Goal: Task Accomplishment & Management: Manage account settings

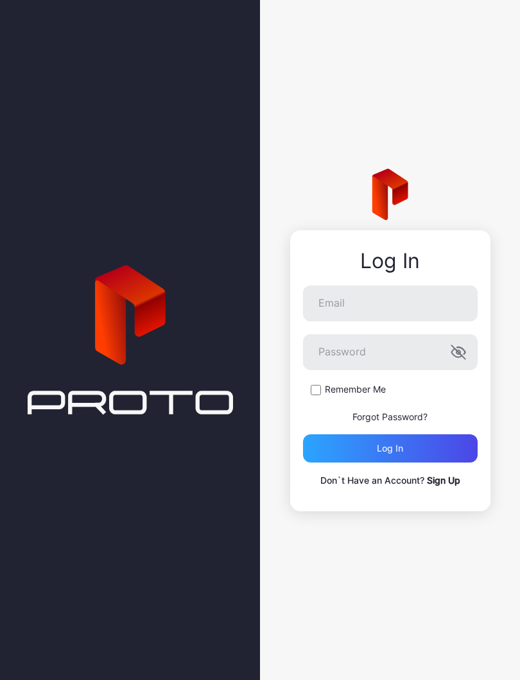
click at [399, 443] on div "Log in" at bounding box center [390, 448] width 26 height 10
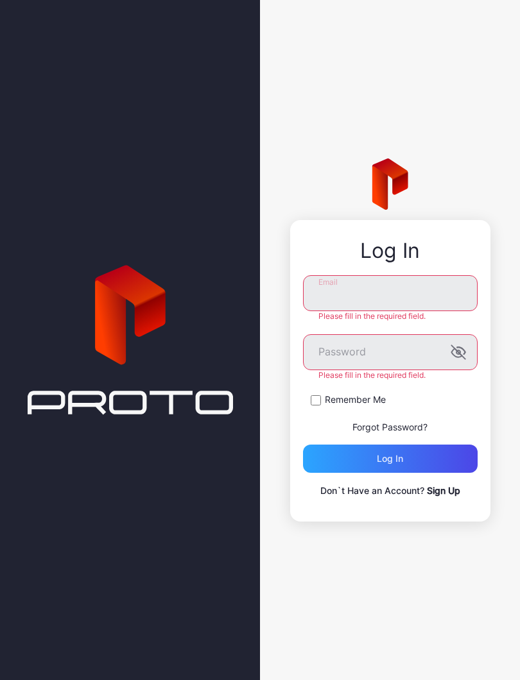
click at [386, 293] on input "Email" at bounding box center [390, 293] width 175 height 36
type input "**********"
click at [390, 459] on button "Log in" at bounding box center [390, 459] width 175 height 28
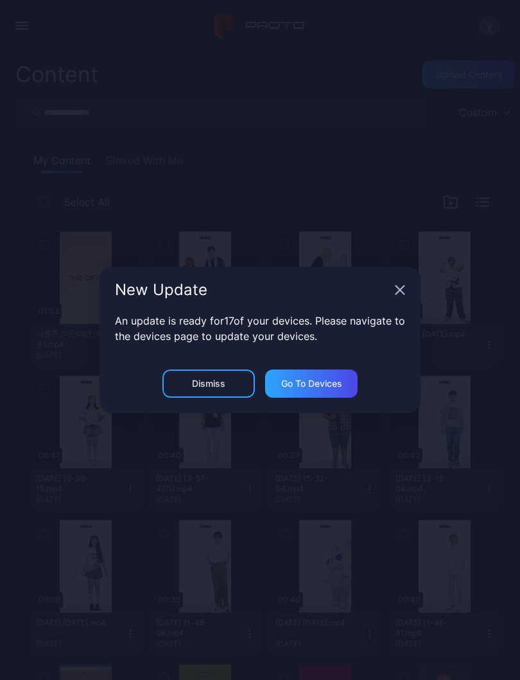
click at [404, 287] on icon "button" at bounding box center [400, 290] width 8 height 8
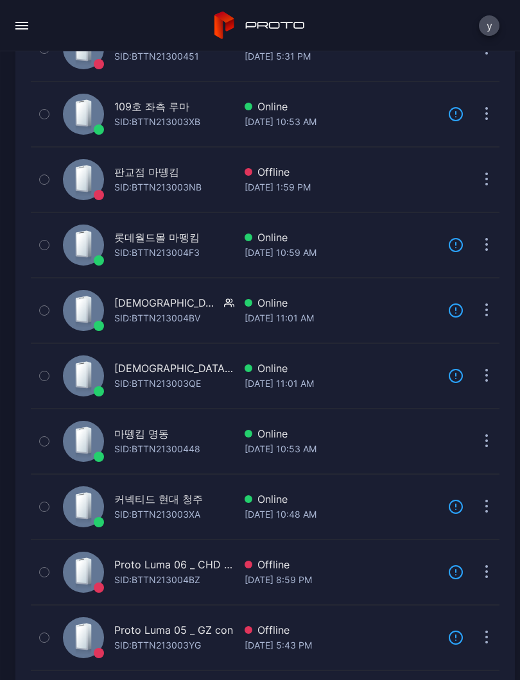
scroll to position [289, 0]
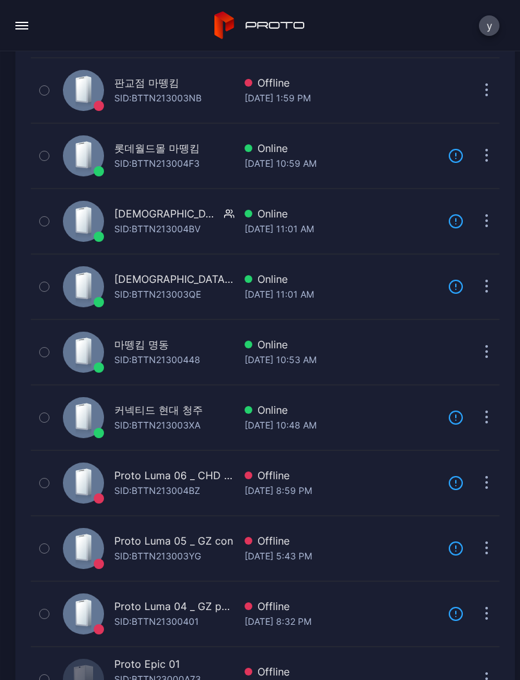
click at [302, 362] on div "[DATE] 10:53 AM" at bounding box center [341, 359] width 193 height 15
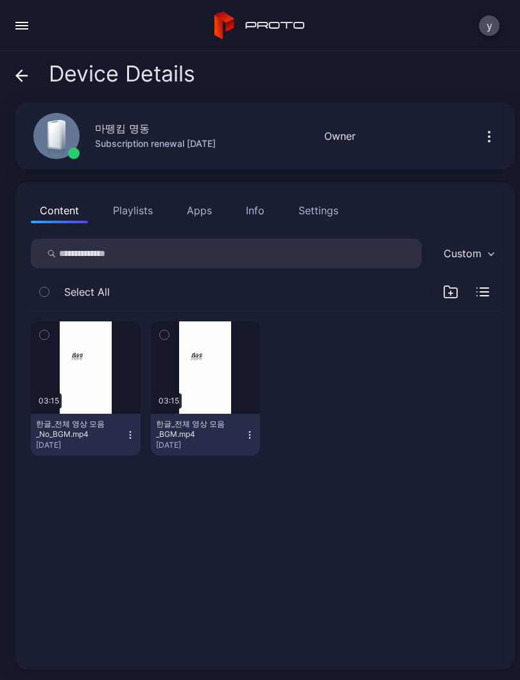
click at [0, 0] on div "button" at bounding box center [0, 0] width 0 height 0
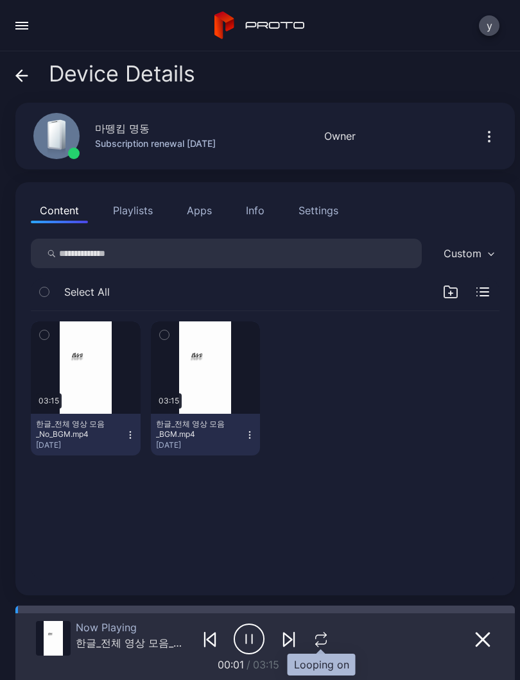
click at [323, 639] on icon "button" at bounding box center [321, 639] width 17 height 15
click at [321, 643] on icon "button" at bounding box center [320, 639] width 21 height 15
